Goal: Navigation & Orientation: Find specific page/section

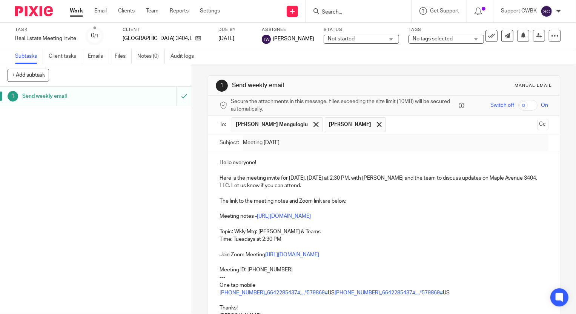
scroll to position [77, 0]
